Goal: Transaction & Acquisition: Subscribe to service/newsletter

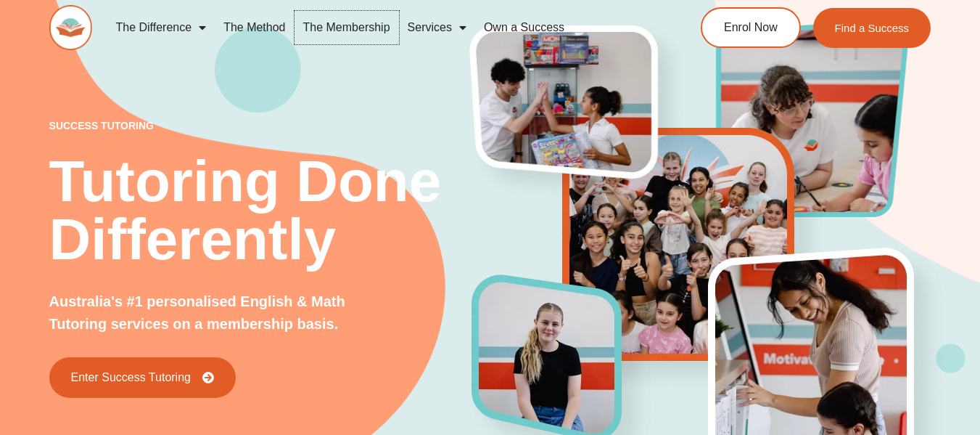
click at [341, 29] on link "The Membership" at bounding box center [347, 27] width 104 height 33
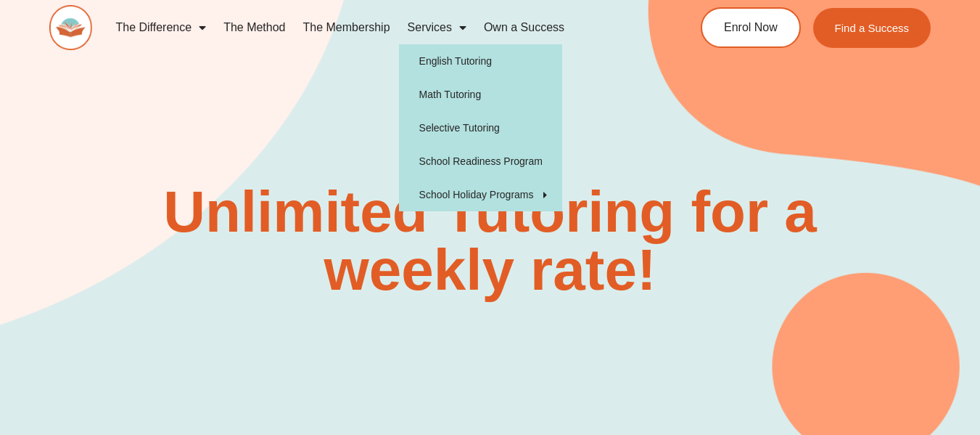
click at [453, 27] on span "Menu" at bounding box center [459, 28] width 15 height 26
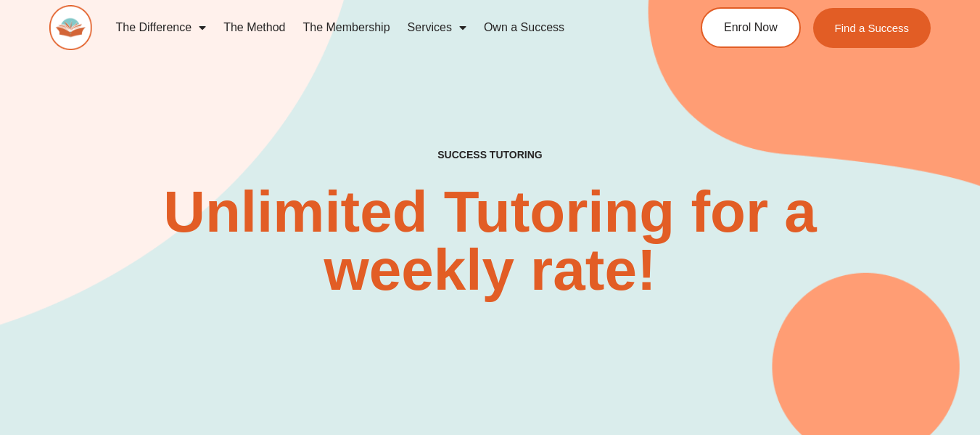
click at [453, 27] on span "Menu" at bounding box center [459, 28] width 15 height 26
click at [337, 20] on link "The Membership" at bounding box center [347, 27] width 104 height 33
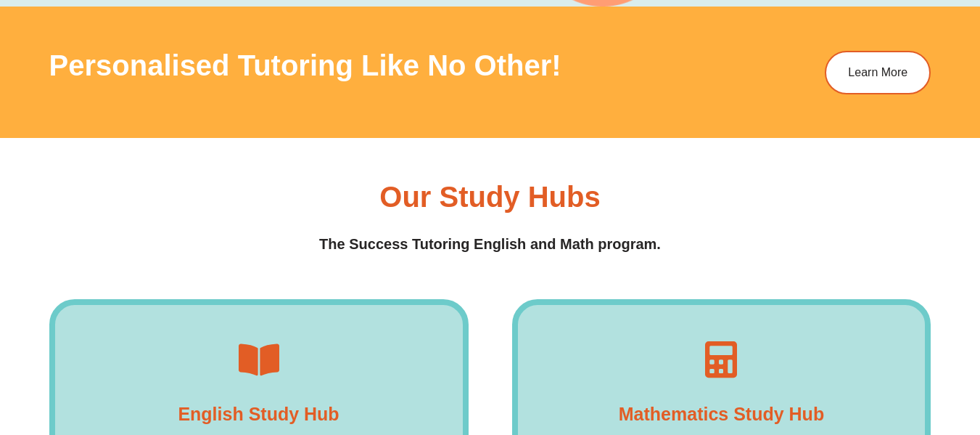
scroll to position [1842, 0]
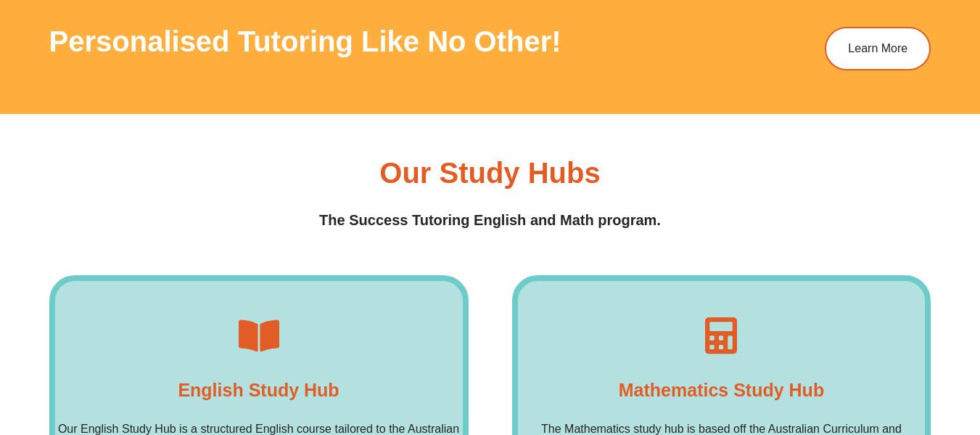
drag, startPoint x: 975, startPoint y: 207, endPoint x: 970, endPoint y: 260, distance: 53.2
click at [970, 260] on div "Our Study Hubs The Success Tutoring English and Math program. English Study Hub…" at bounding box center [490, 368] width 980 height 509
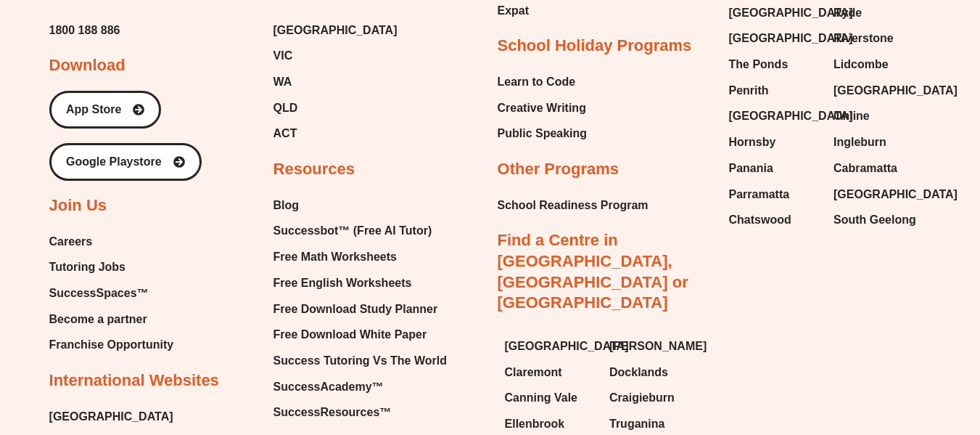
scroll to position [3973, 0]
